Goal: Task Accomplishment & Management: Use online tool/utility

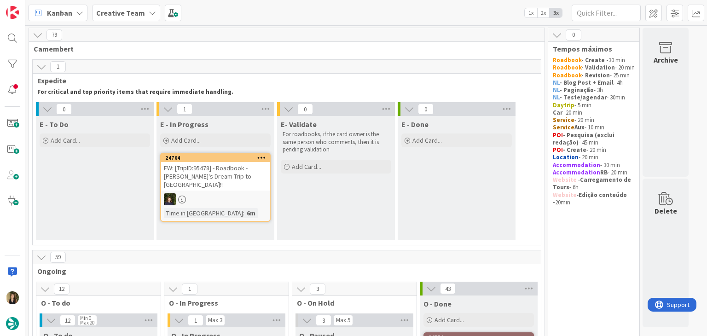
scroll to position [287, 0]
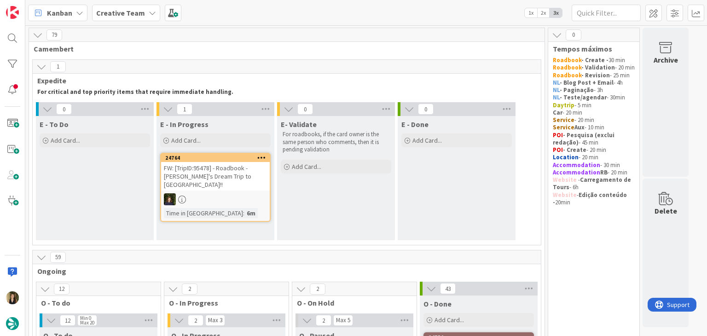
scroll to position [230, 0]
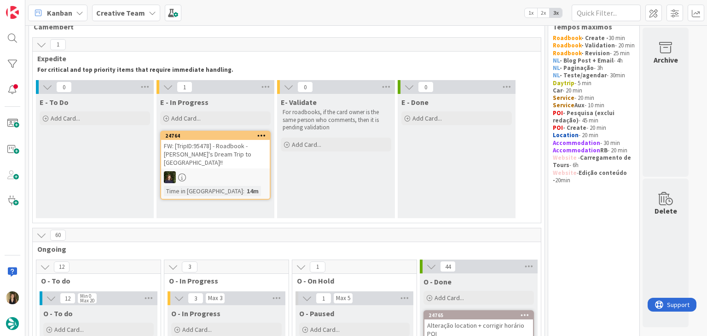
scroll to position [230, 0]
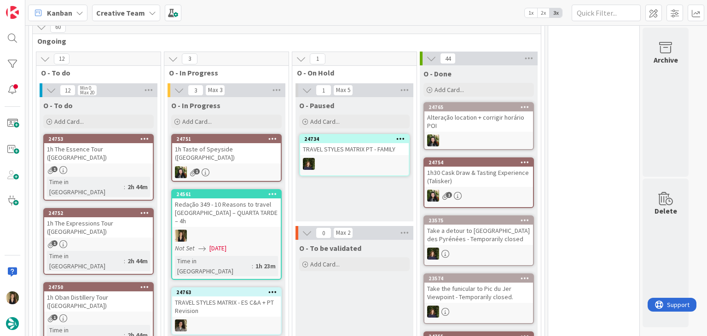
click at [276, 230] on div at bounding box center [226, 236] width 109 height 12
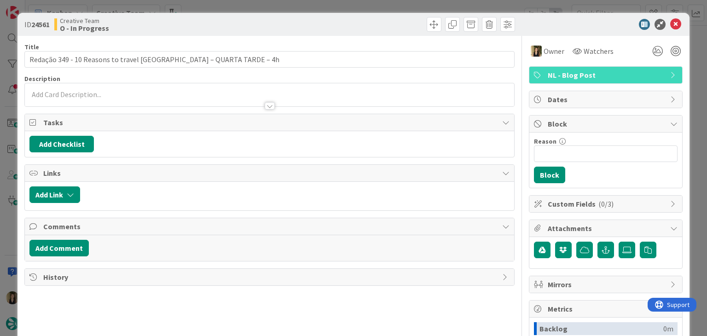
click at [355, 10] on div "ID 24561 Creative Team O - In Progress Title 61 / 128 Redação 349 - 10 Reasons …" at bounding box center [353, 168] width 707 height 336
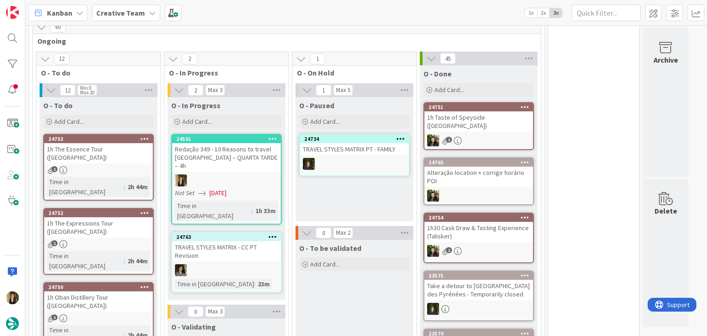
click at [312, 198] on div "O - Paused Add Card... 24734 TRAVEL STYLES MATRIX PT - FAMILY" at bounding box center [355, 159] width 118 height 124
